Goal: Task Accomplishment & Management: Manage account settings

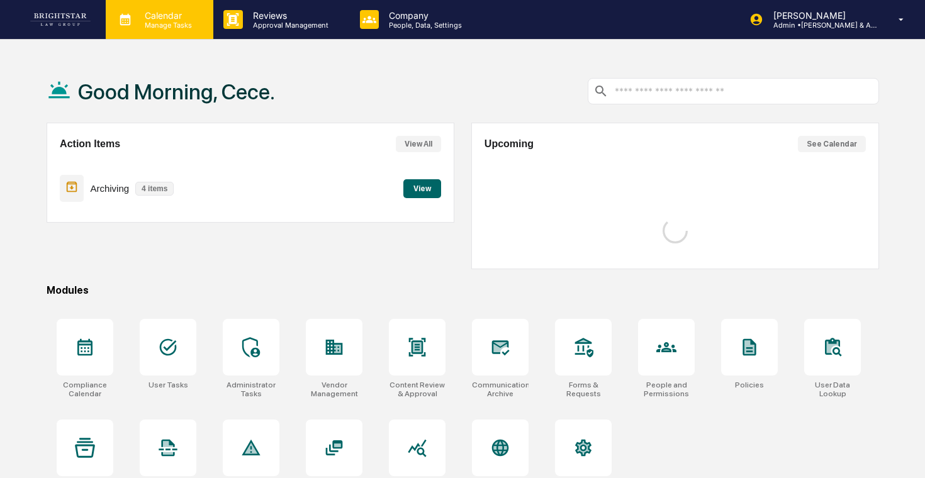
click at [183, 30] on div "Calendar Manage Tasks" at bounding box center [160, 19] width 108 height 39
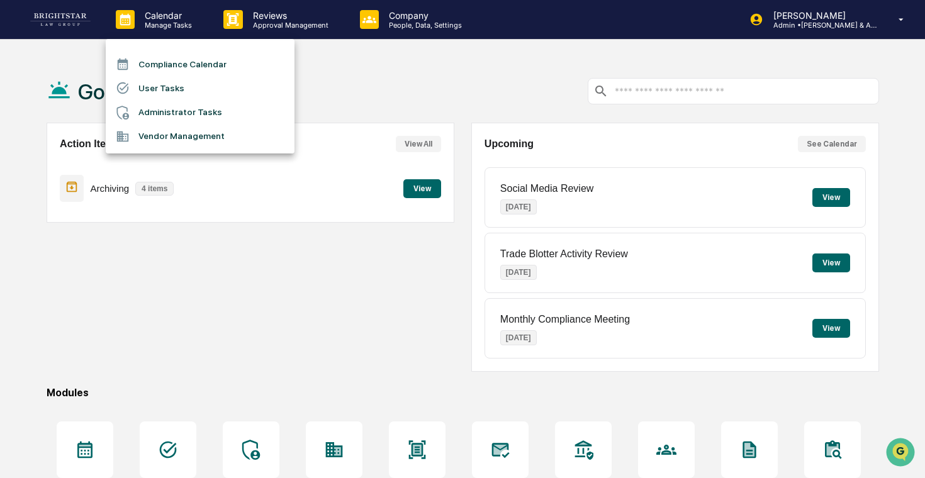
click at [183, 110] on li "Administrator Tasks" at bounding box center [200, 113] width 189 height 24
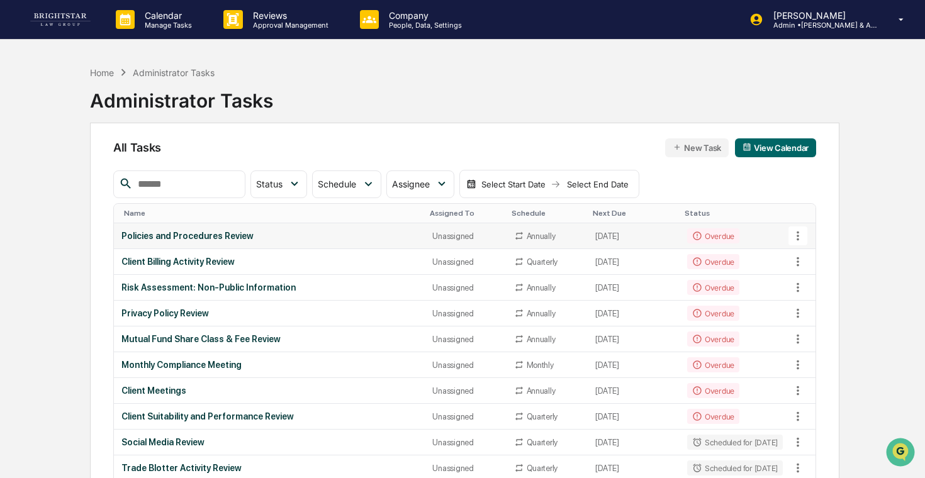
click at [290, 228] on td "Policies and Procedures Review" at bounding box center [270, 236] width 312 height 26
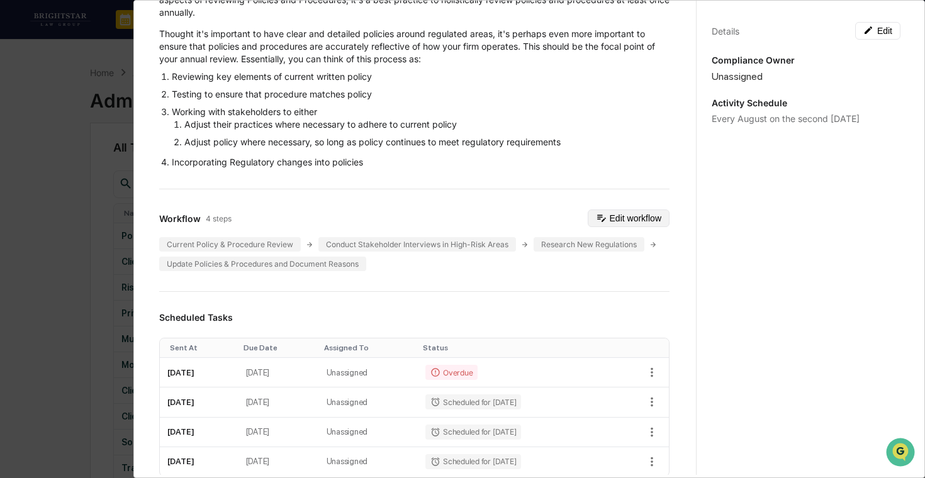
scroll to position [132, 0]
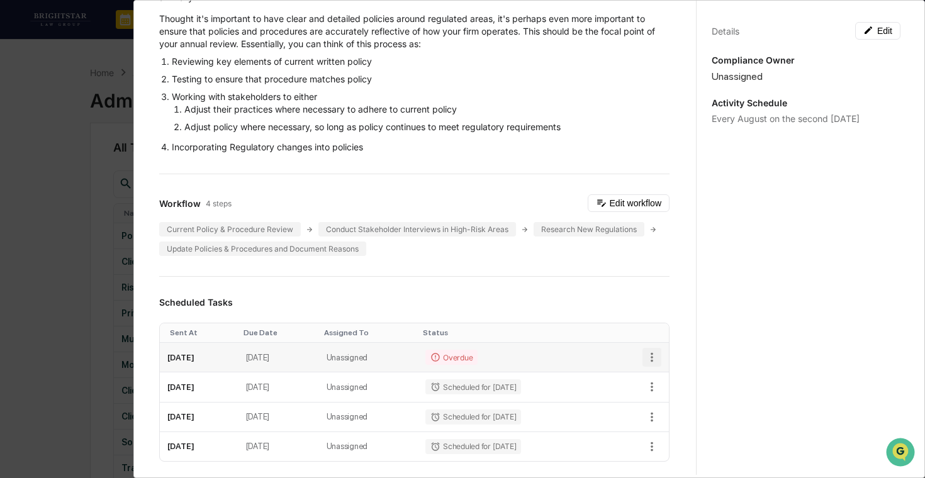
click at [648, 351] on icon "button" at bounding box center [652, 358] width 14 height 14
click at [666, 397] on li "Delete task" at bounding box center [695, 401] width 104 height 23
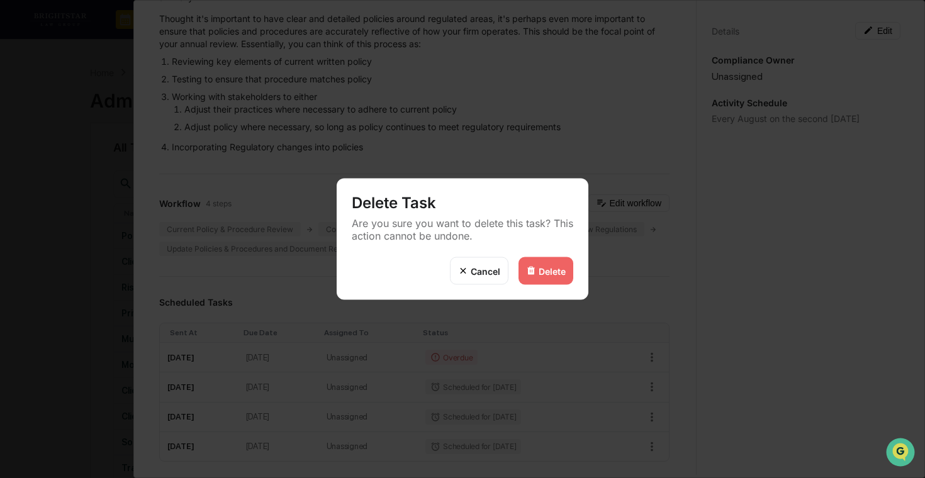
click at [533, 273] on img at bounding box center [531, 271] width 10 height 10
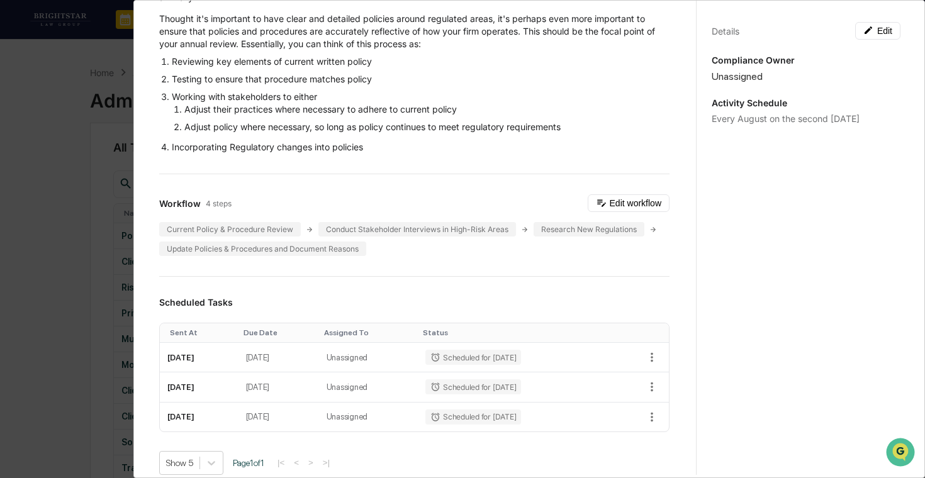
click at [41, 266] on div "Administrator Activity List Policies and Procedures Review Start Task Spawn Tas…" at bounding box center [462, 239] width 925 height 478
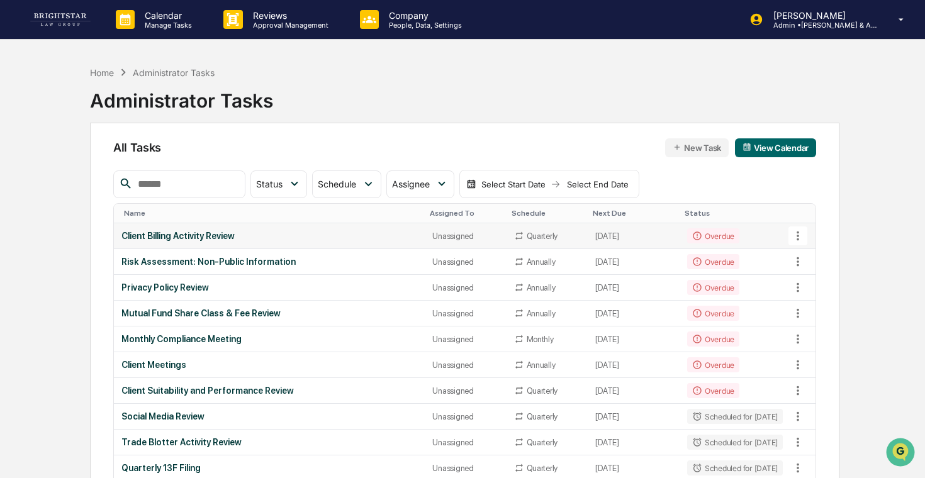
click at [208, 243] on td "Client Billing Activity Review" at bounding box center [270, 236] width 312 height 26
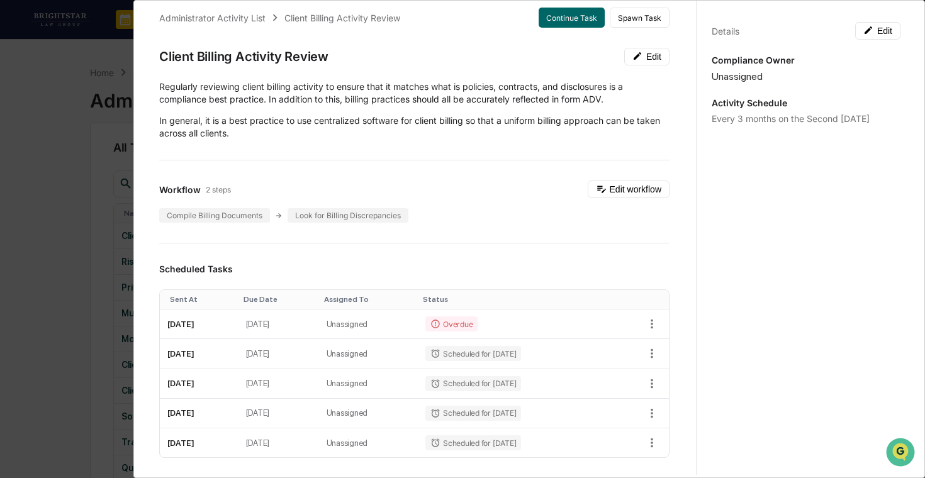
scroll to position [20, 0]
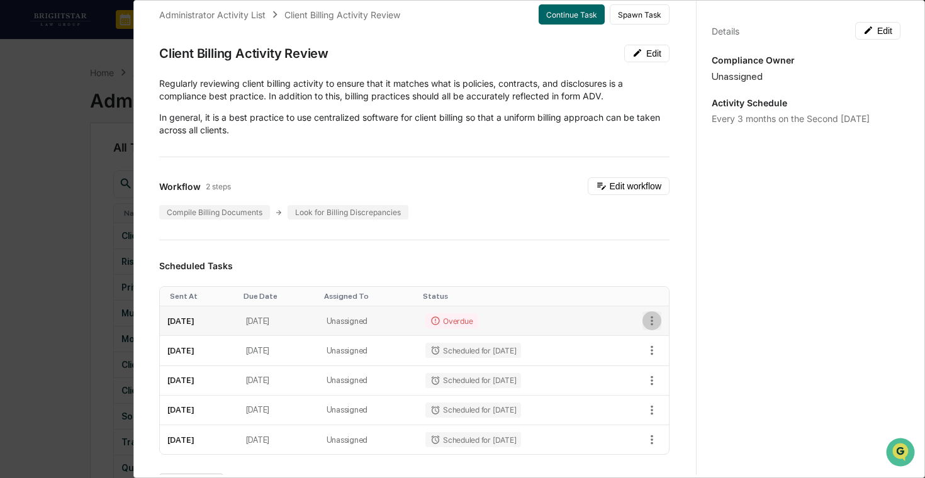
click at [656, 317] on icon "button" at bounding box center [652, 321] width 14 height 14
click at [662, 364] on img at bounding box center [658, 366] width 10 height 10
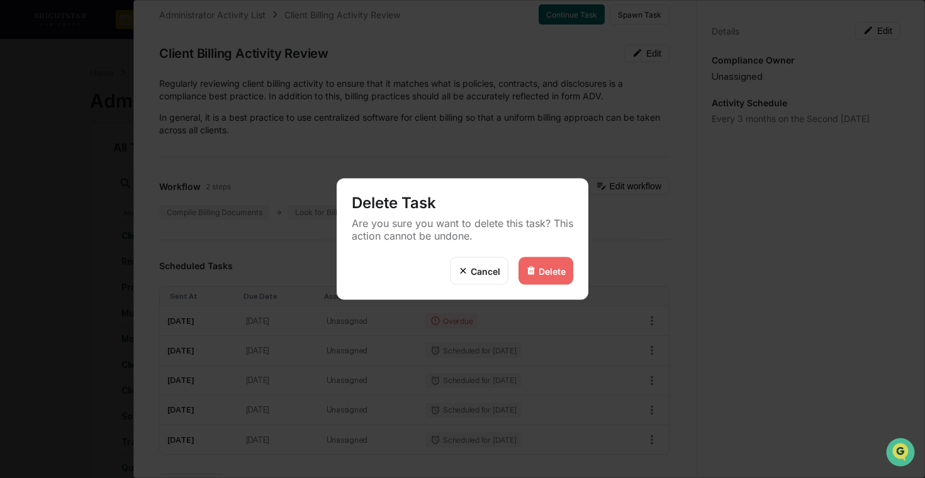
click at [558, 271] on div "Delete" at bounding box center [552, 271] width 27 height 11
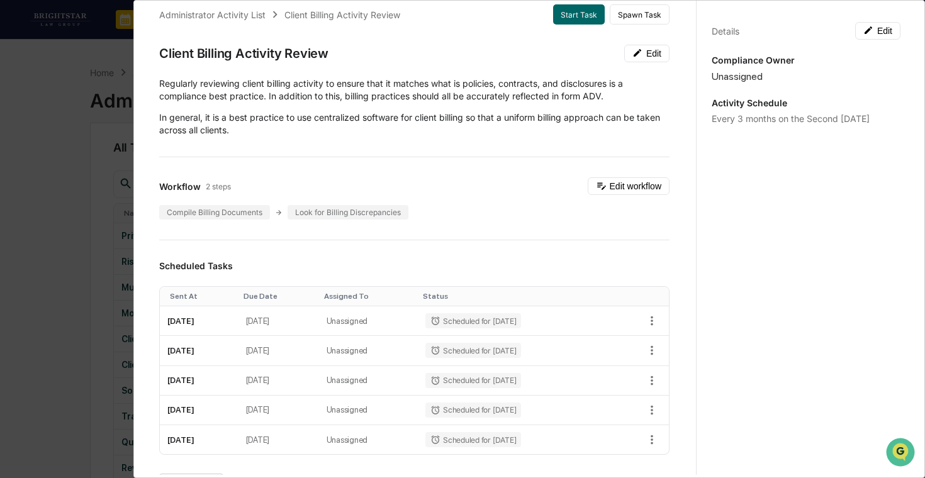
click at [67, 274] on div "Administrator Activity List Client Billing Activity Review Start Task Spawn Tas…" at bounding box center [462, 239] width 925 height 478
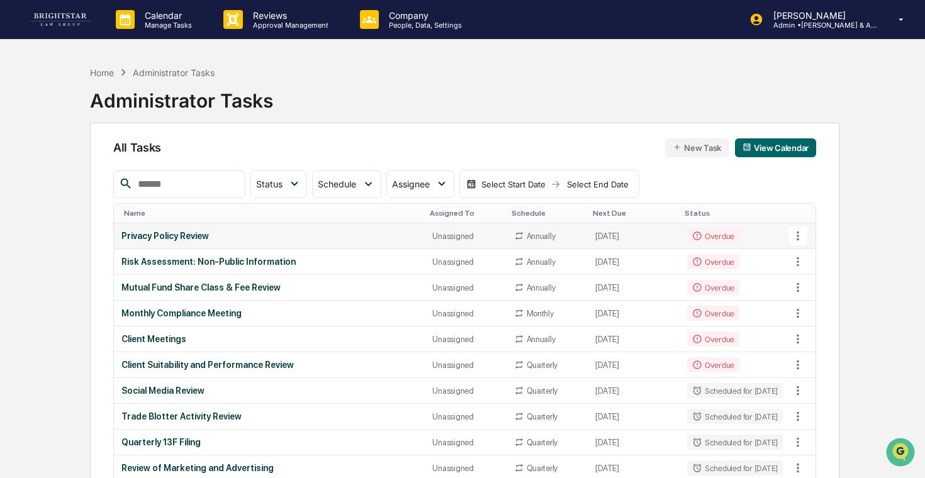
click at [296, 239] on div "Privacy Policy Review" at bounding box center [269, 236] width 296 height 10
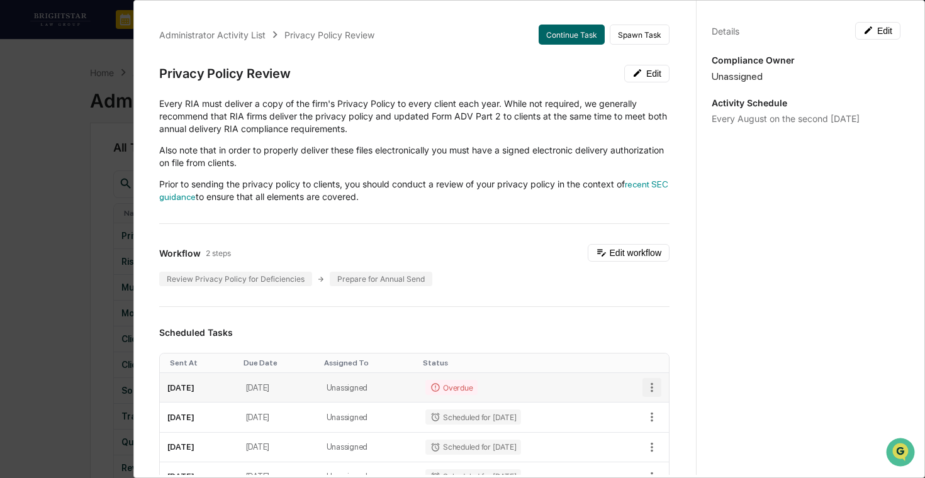
click at [655, 380] on button "button" at bounding box center [652, 387] width 19 height 19
click at [664, 429] on li "Delete task" at bounding box center [695, 432] width 104 height 23
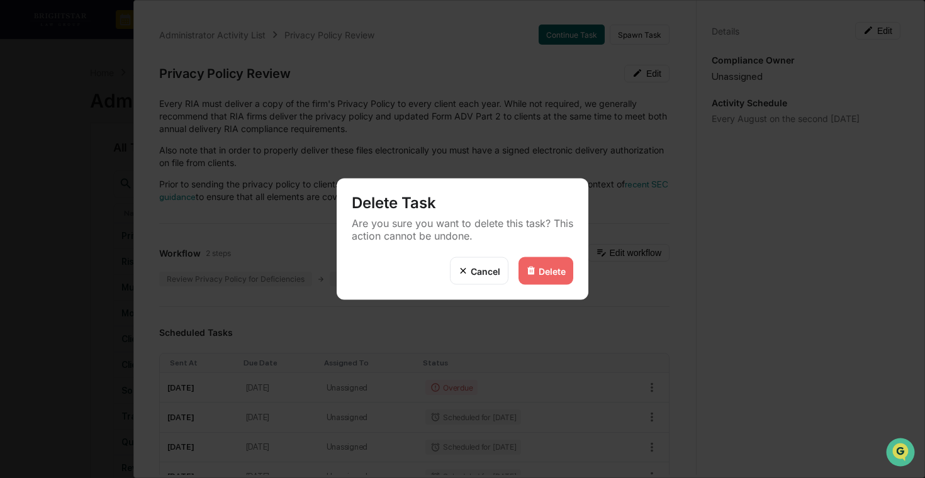
click at [543, 271] on div "Delete" at bounding box center [552, 271] width 27 height 11
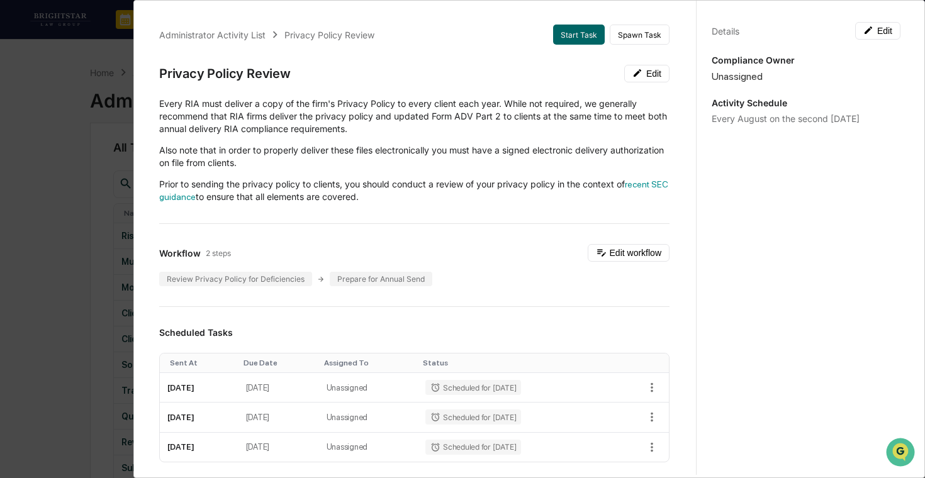
click at [42, 267] on div "Administrator Activity List Privacy Policy Review Start Task Spawn Task Privacy…" at bounding box center [462, 239] width 925 height 478
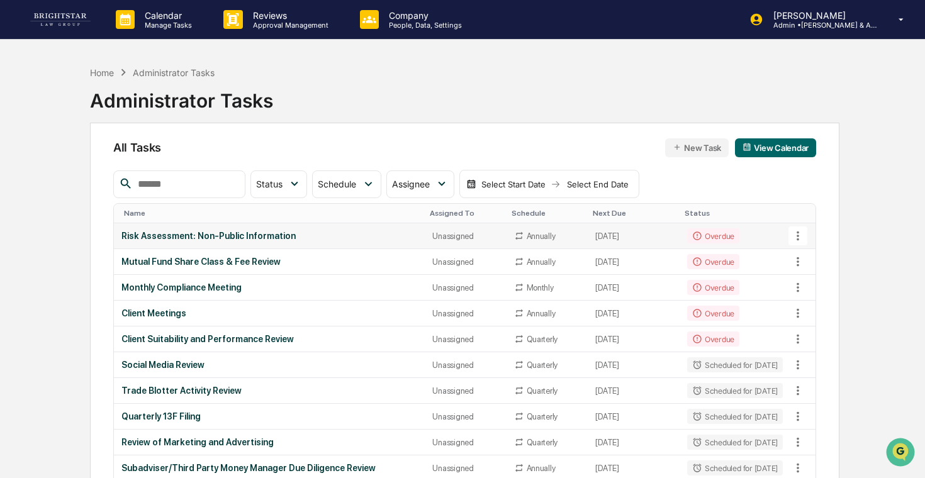
click at [196, 247] on td "Risk Assessment: Non-Public Information" at bounding box center [270, 236] width 312 height 26
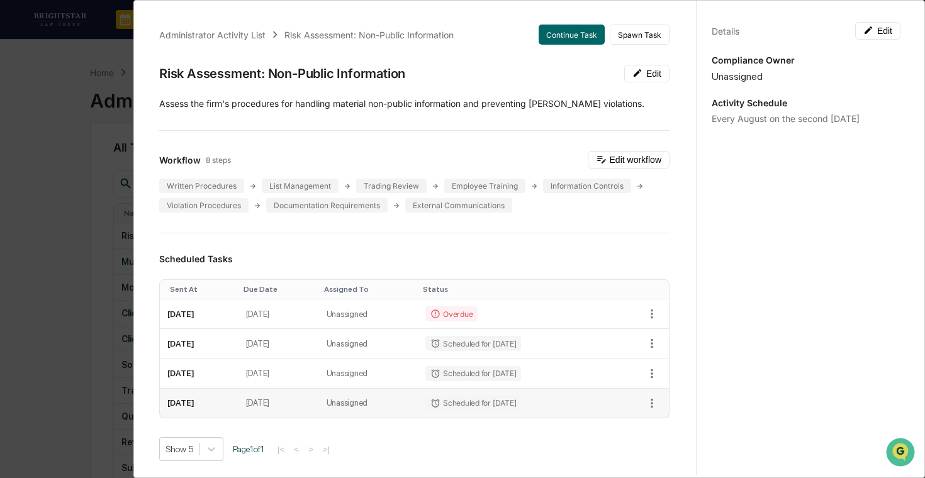
scroll to position [88, 0]
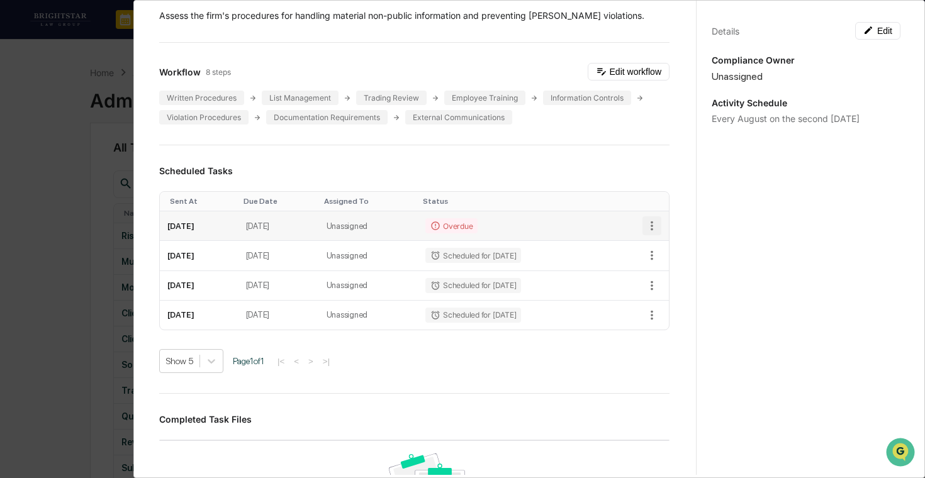
click at [651, 223] on icon "button" at bounding box center [652, 226] width 14 height 14
click at [661, 268] on img at bounding box center [658, 271] width 10 height 10
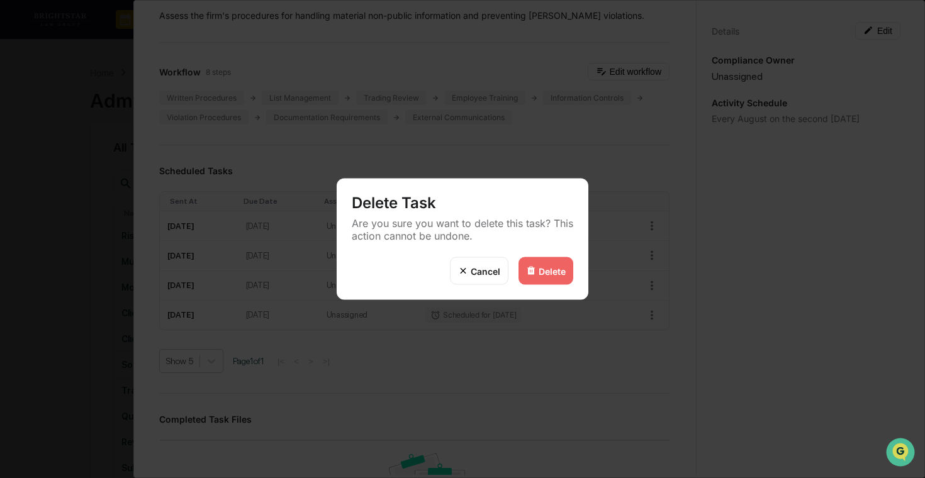
click at [529, 276] on div "Delete" at bounding box center [546, 271] width 55 height 28
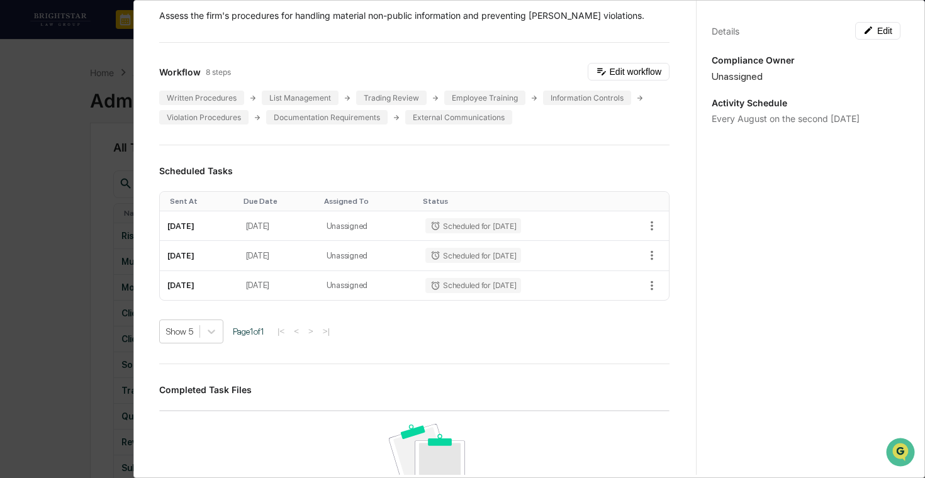
click at [64, 267] on div "Administrator Activity List Risk Assessment: Non-Public Information Start Task …" at bounding box center [462, 239] width 925 height 478
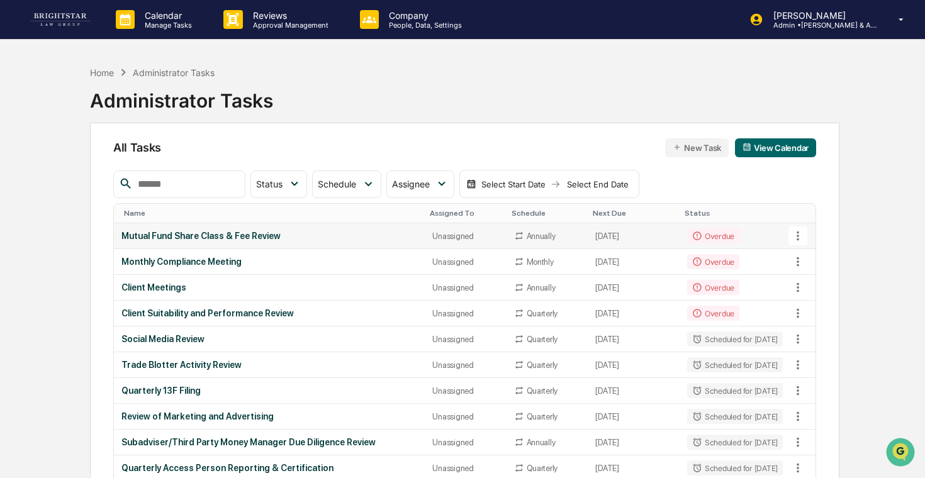
click at [795, 238] on icon at bounding box center [798, 236] width 14 height 14
click at [755, 246] on div at bounding box center [462, 239] width 925 height 478
click at [743, 236] on td "Overdue" at bounding box center [735, 236] width 111 height 26
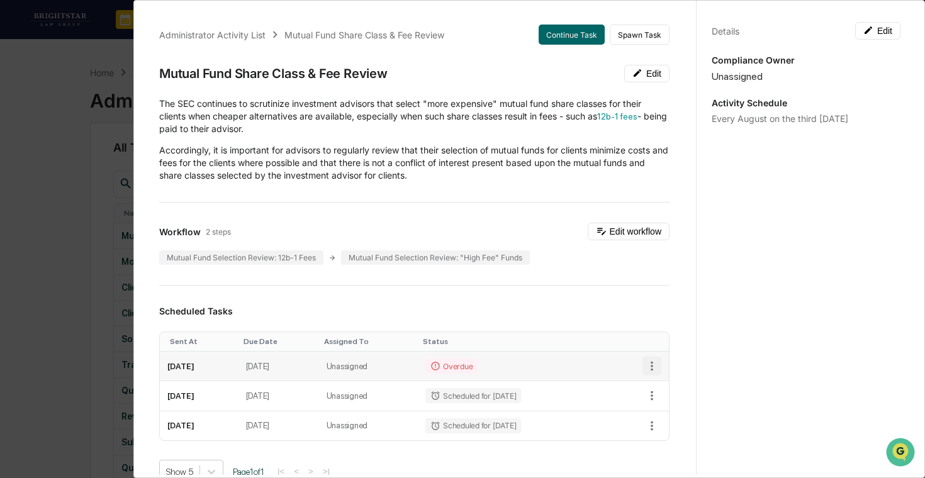
click at [651, 368] on icon "button" at bounding box center [652, 366] width 14 height 14
click at [669, 414] on li "Delete task" at bounding box center [695, 411] width 104 height 23
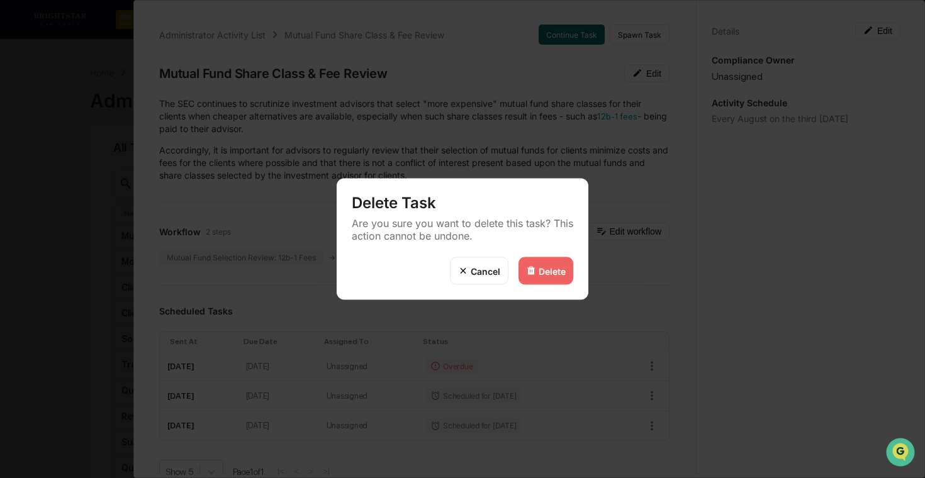
click at [542, 276] on div "Delete" at bounding box center [546, 271] width 55 height 28
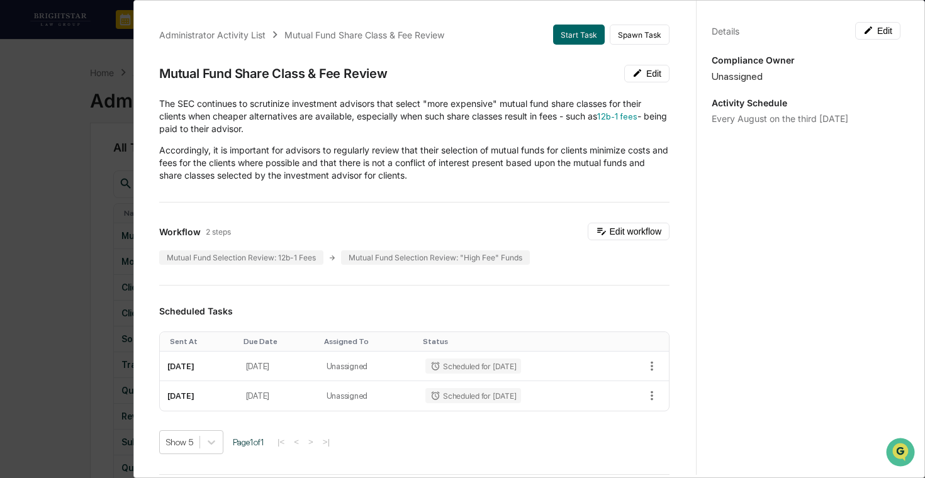
click at [79, 266] on div "Administrator Activity List Mutual Fund Share Class & Fee Review Start Task Spa…" at bounding box center [462, 239] width 925 height 478
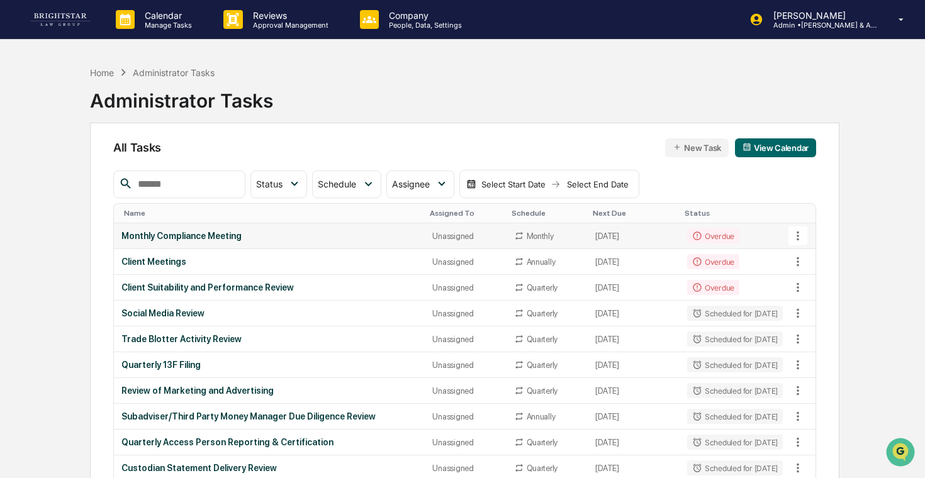
click at [799, 232] on icon at bounding box center [798, 236] width 14 height 14
click at [541, 235] on div at bounding box center [462, 239] width 925 height 478
click at [558, 235] on div "Monthly" at bounding box center [547, 236] width 67 height 10
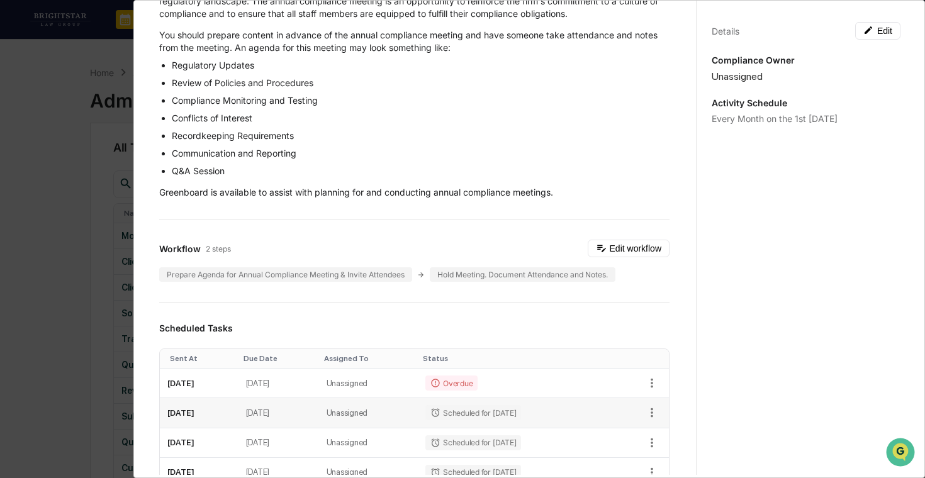
scroll to position [158, 0]
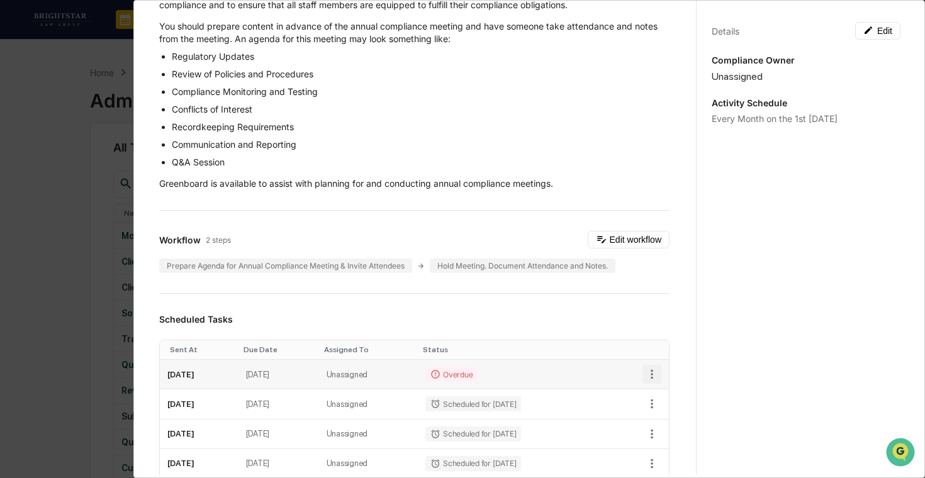
click at [655, 371] on icon "button" at bounding box center [652, 375] width 14 height 14
click at [669, 421] on li "Delete task" at bounding box center [695, 419] width 104 height 23
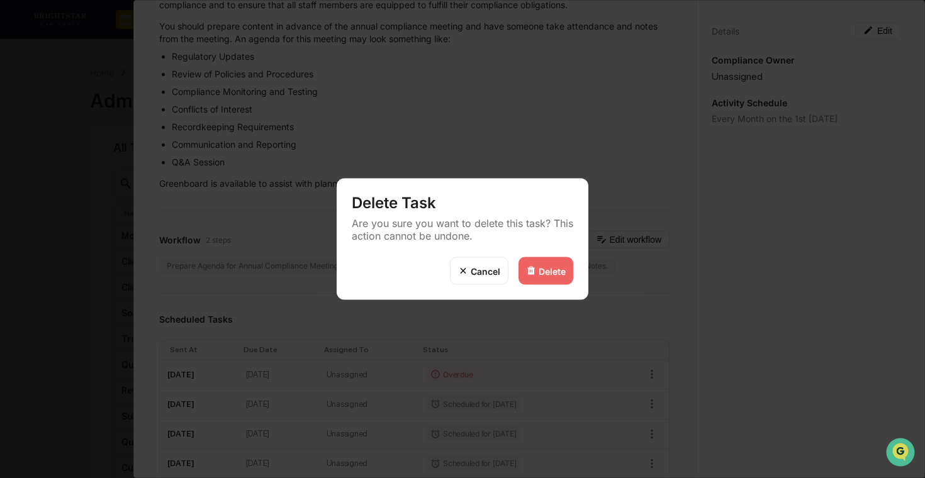
click at [537, 265] on div "Delete" at bounding box center [546, 271] width 55 height 28
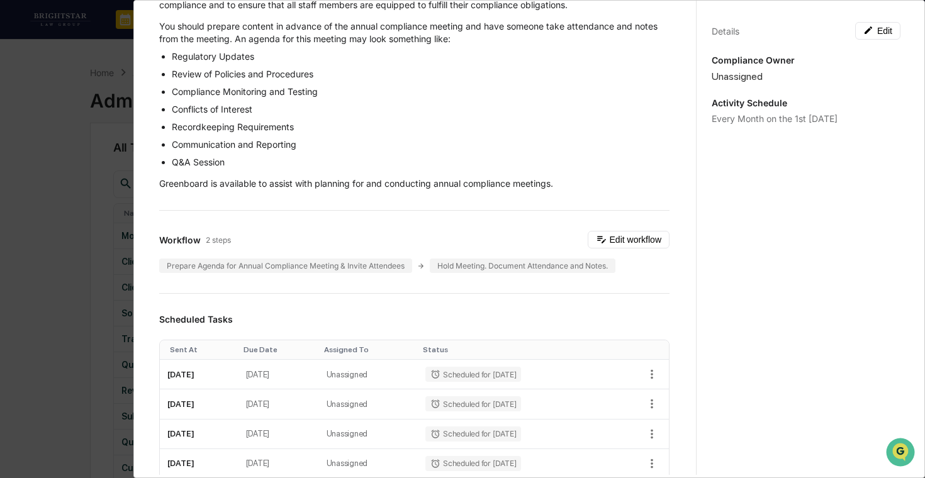
click at [117, 241] on div "Administrator Activity List Monthly Compliance Meeting Start Task Spawn Task Mo…" at bounding box center [462, 239] width 925 height 478
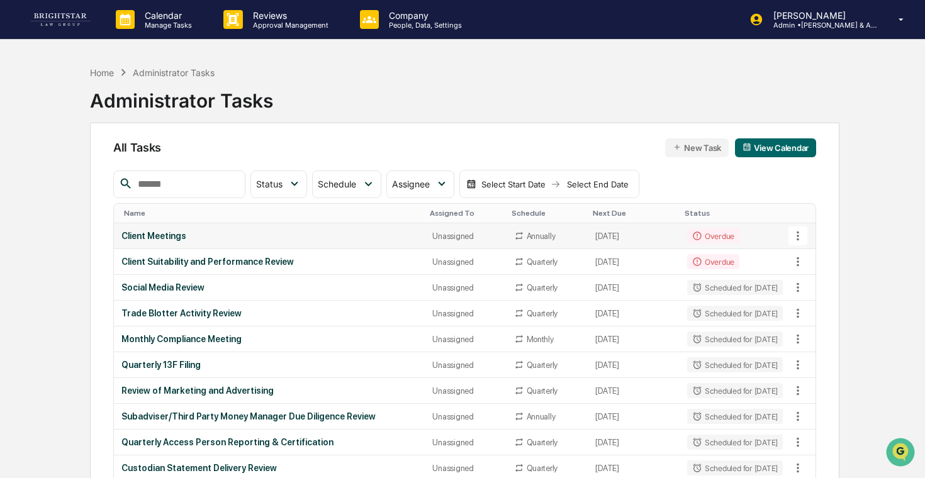
click at [251, 235] on div "Client Meetings" at bounding box center [269, 236] width 296 height 10
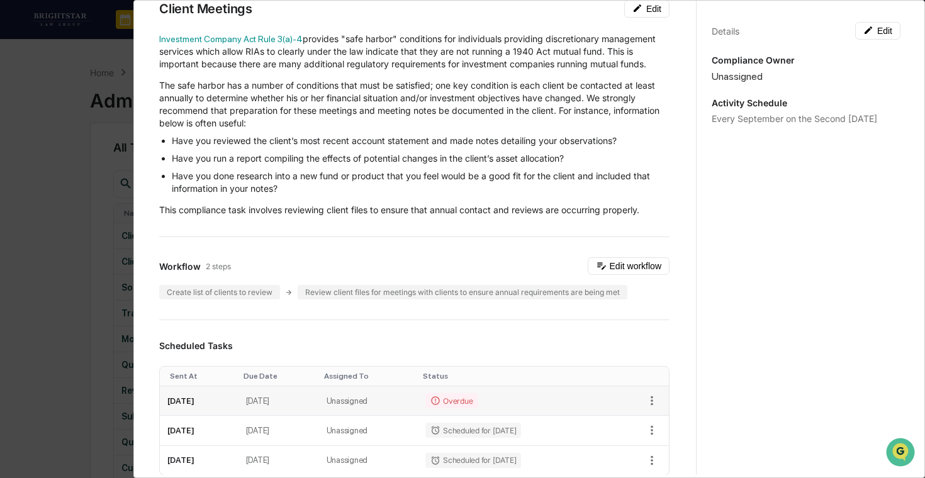
scroll to position [74, 0]
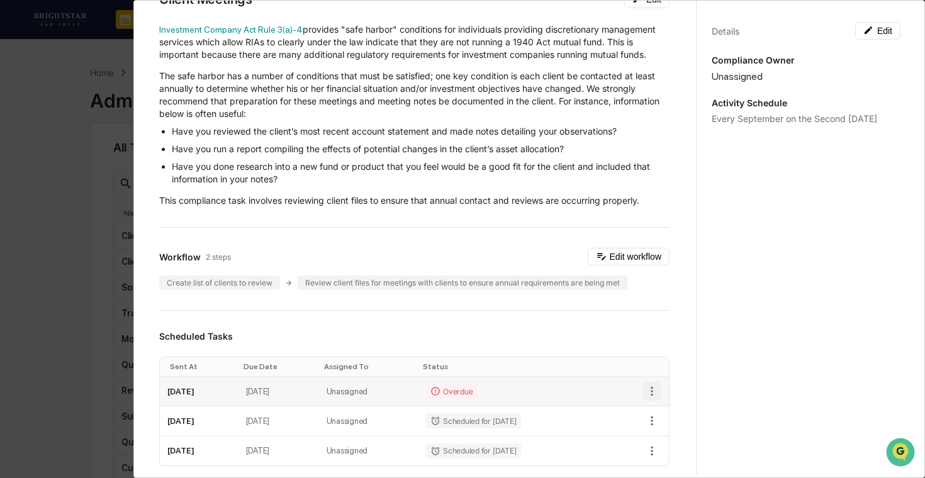
click at [656, 393] on icon "button" at bounding box center [652, 392] width 14 height 14
click at [677, 432] on li "Delete task" at bounding box center [695, 436] width 104 height 23
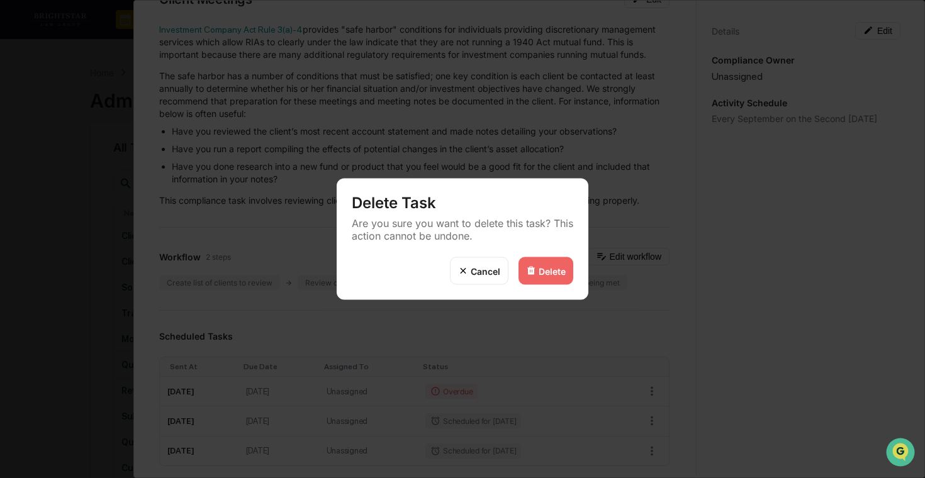
click at [528, 261] on div "Delete" at bounding box center [546, 271] width 55 height 28
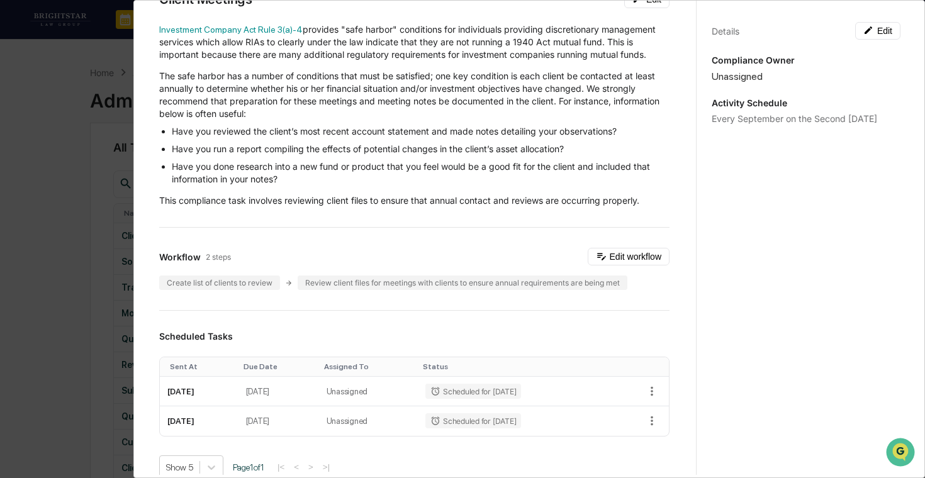
click at [98, 284] on div "Administrator Activity List Client Meetings Start Task Spawn Task Client Meetin…" at bounding box center [462, 239] width 925 height 478
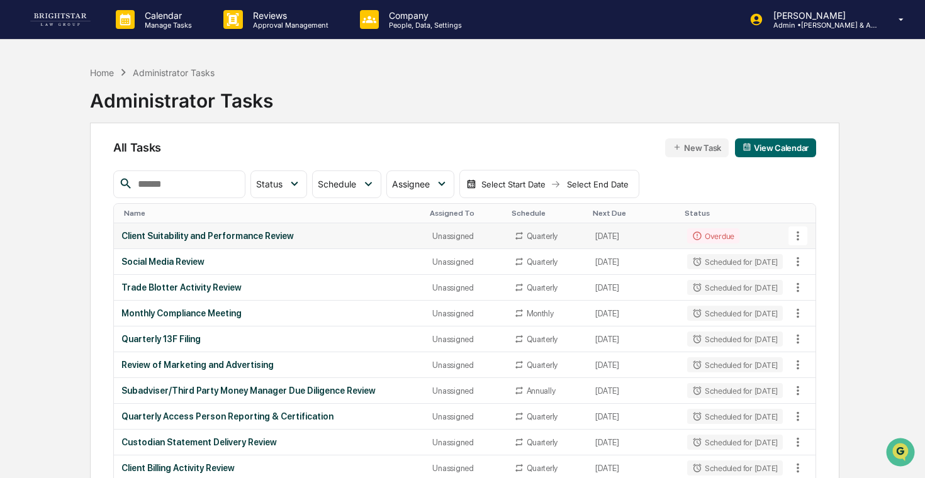
click at [600, 230] on td "[DATE]" at bounding box center [633, 236] width 91 height 26
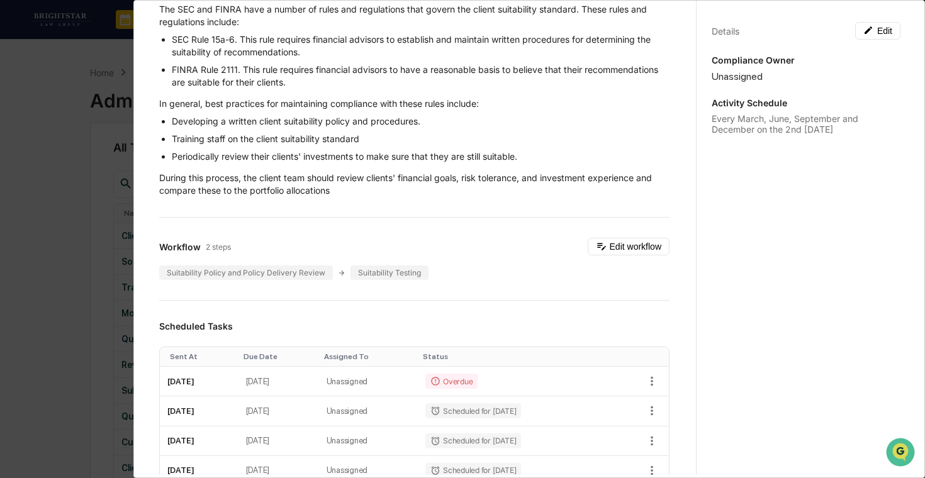
scroll to position [102, 0]
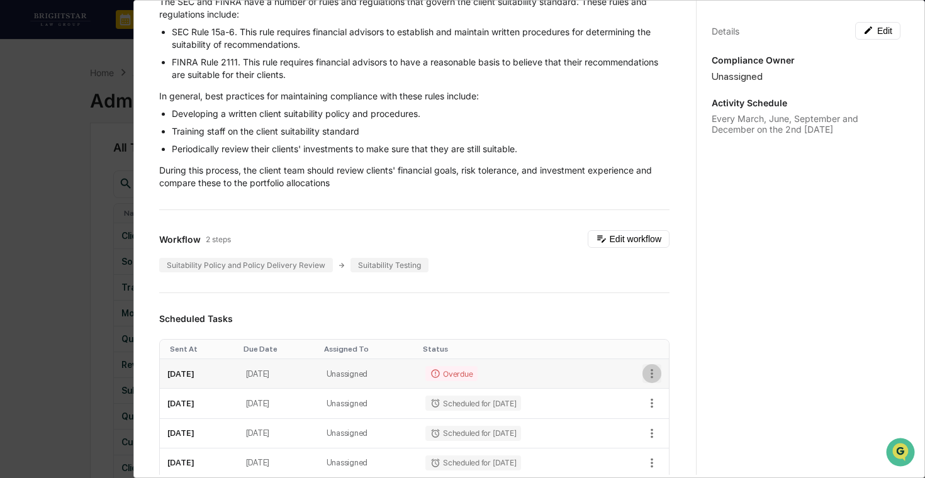
click at [648, 372] on icon "button" at bounding box center [652, 374] width 14 height 14
click at [674, 420] on li "Delete task" at bounding box center [695, 418] width 104 height 23
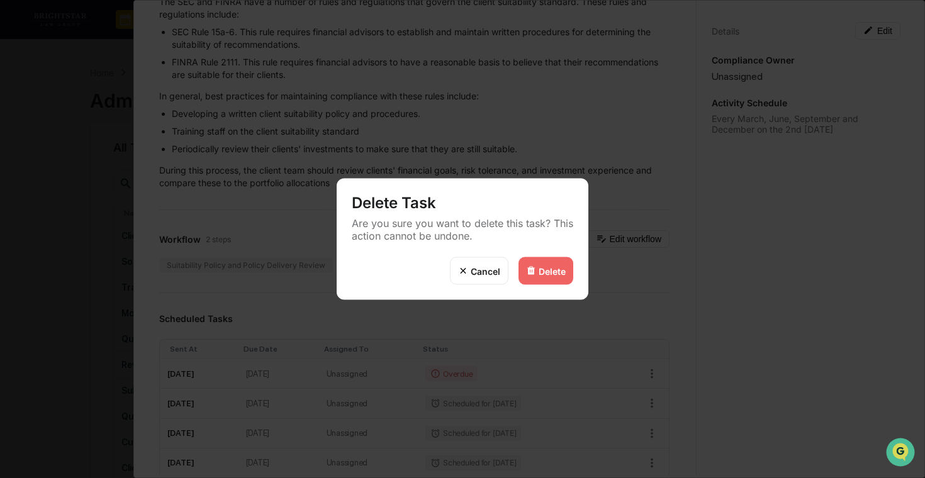
click at [562, 261] on div "Delete" at bounding box center [546, 271] width 55 height 28
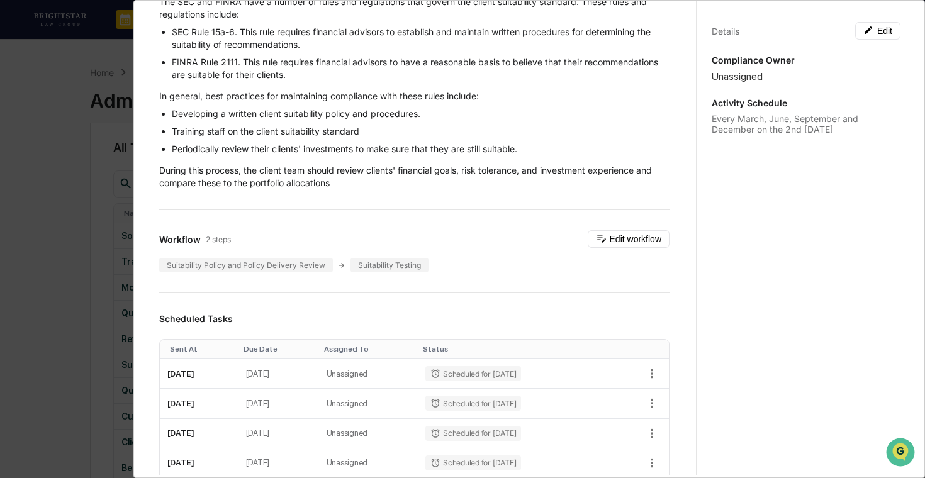
click at [134, 206] on div "Administrator Activity List Client Suitability and Performance Review Start Tas…" at bounding box center [529, 239] width 792 height 478
click at [116, 200] on div "Administrator Activity List Client Suitability and Performance Review Start Tas…" at bounding box center [462, 239] width 925 height 478
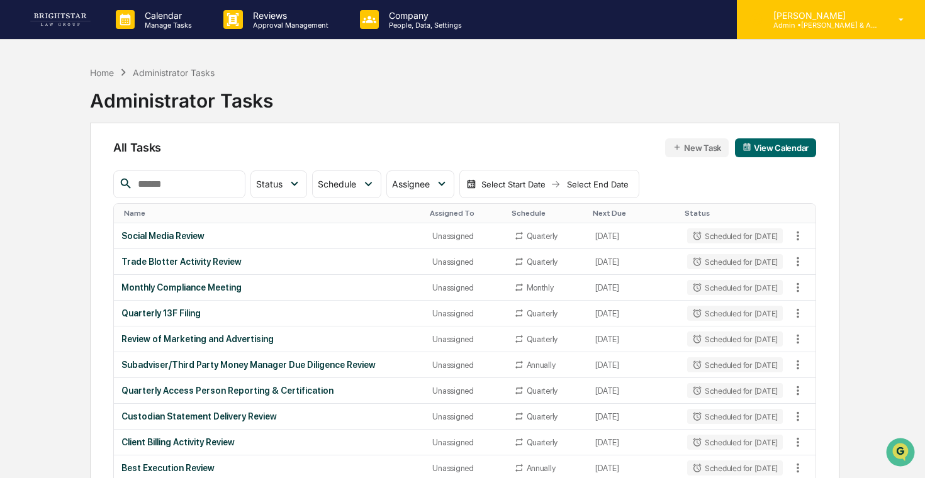
click at [835, 18] on p "[PERSON_NAME]" at bounding box center [822, 15] width 117 height 11
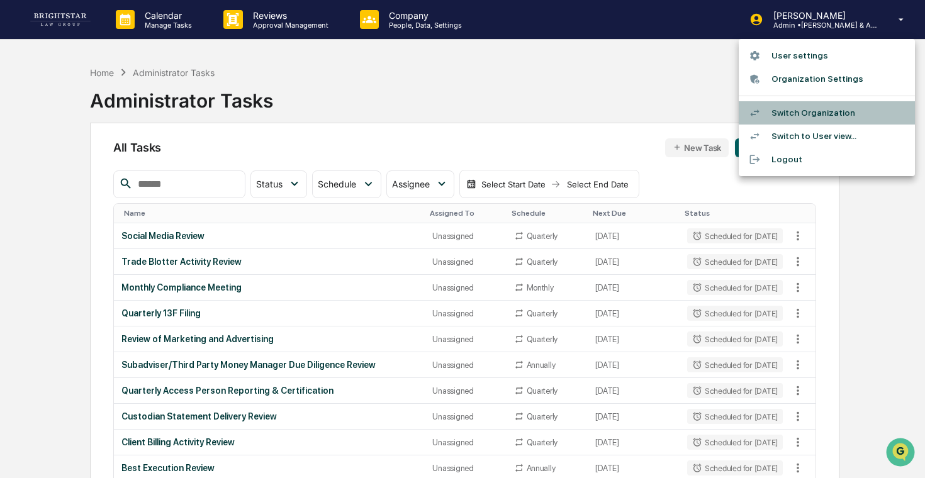
click at [828, 116] on li "Switch Organization" at bounding box center [827, 112] width 176 height 23
